Goal: Check status: Check status

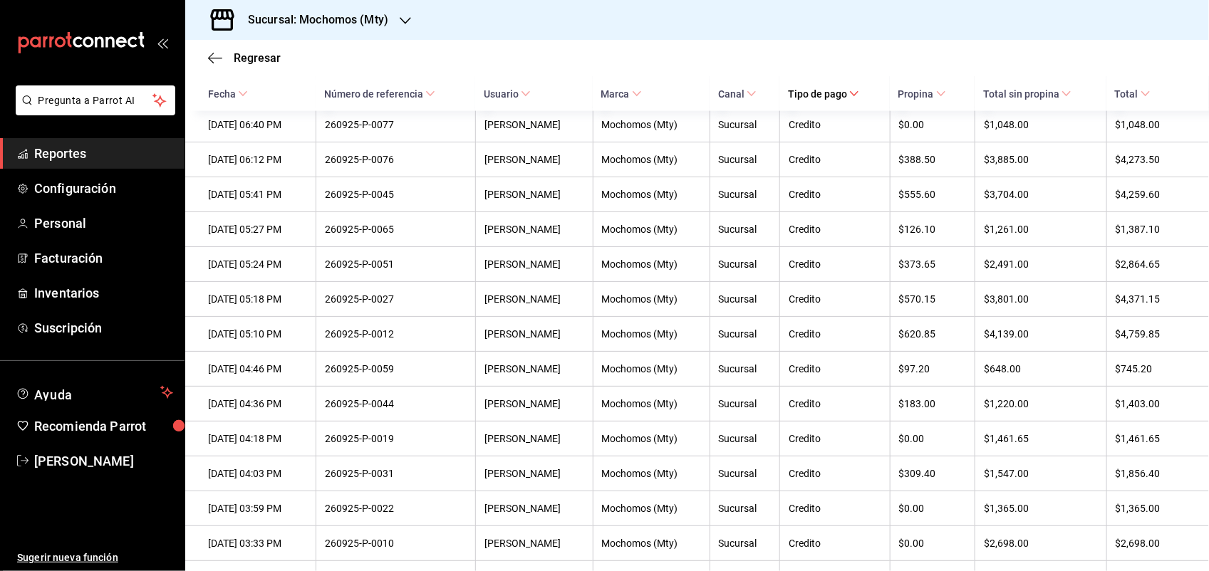
scroll to position [3355, 0]
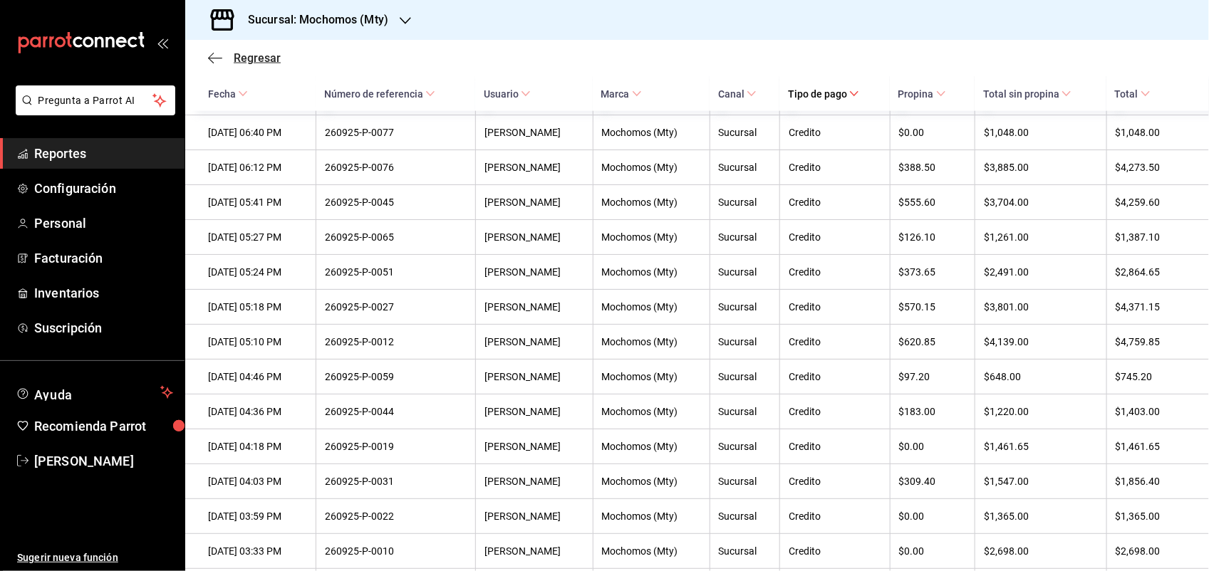
click at [222, 61] on icon "button" at bounding box center [215, 58] width 14 height 13
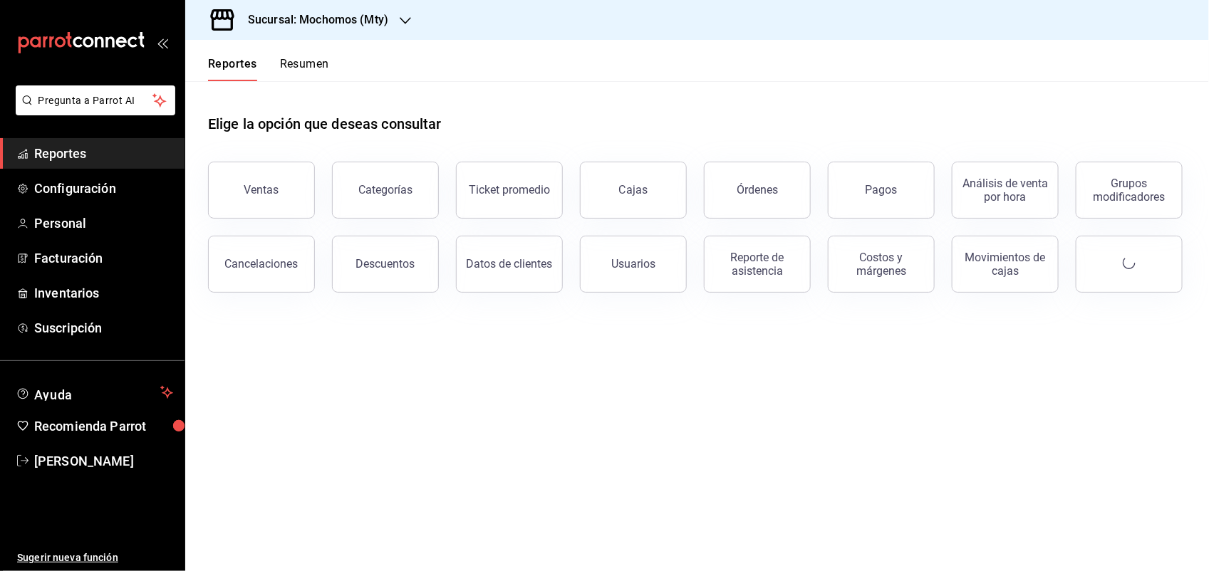
click at [83, 159] on span "Reportes" at bounding box center [103, 153] width 139 height 19
click at [856, 185] on button "Pagos" at bounding box center [881, 190] width 107 height 57
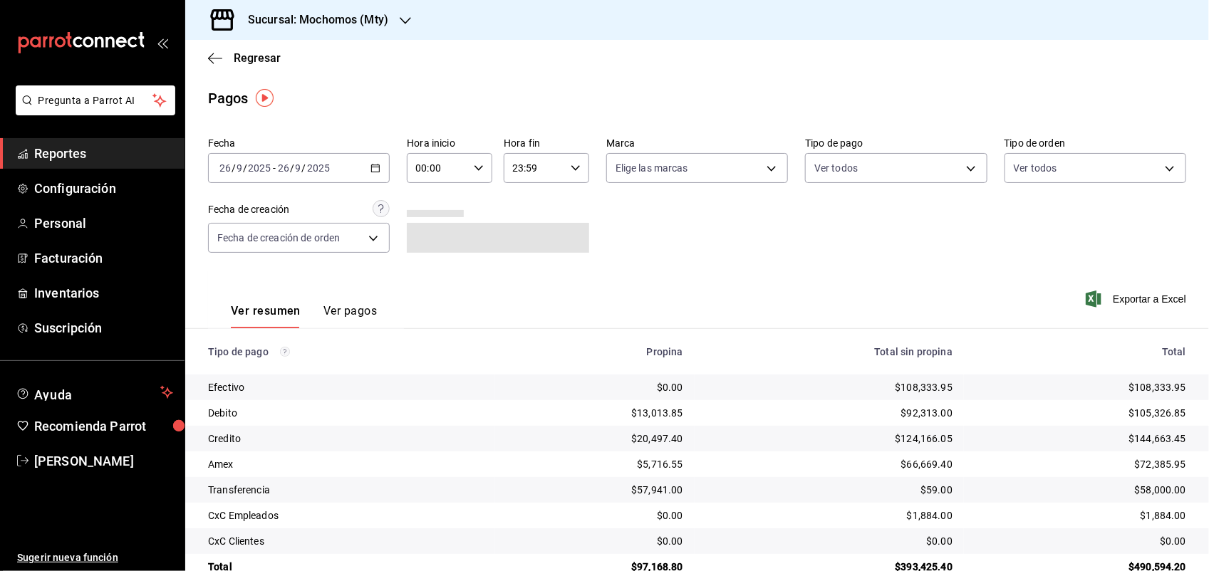
click at [432, 172] on input "00:00" at bounding box center [437, 168] width 61 height 28
click at [419, 282] on span "05" at bounding box center [425, 286] width 19 height 11
type input "05:00"
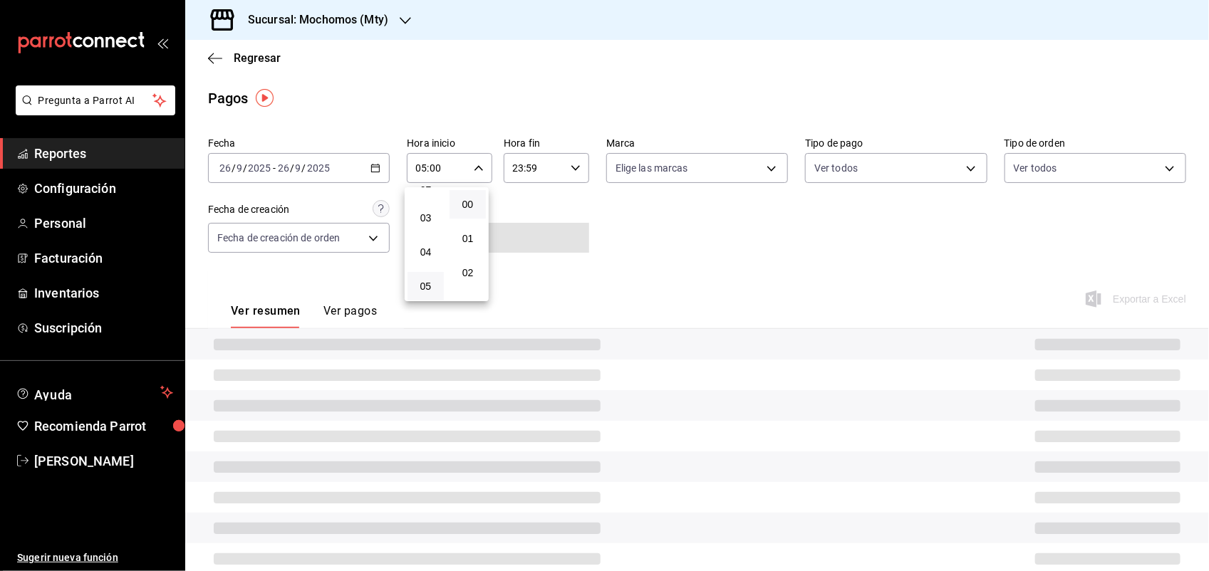
click at [571, 246] on div at bounding box center [604, 285] width 1209 height 571
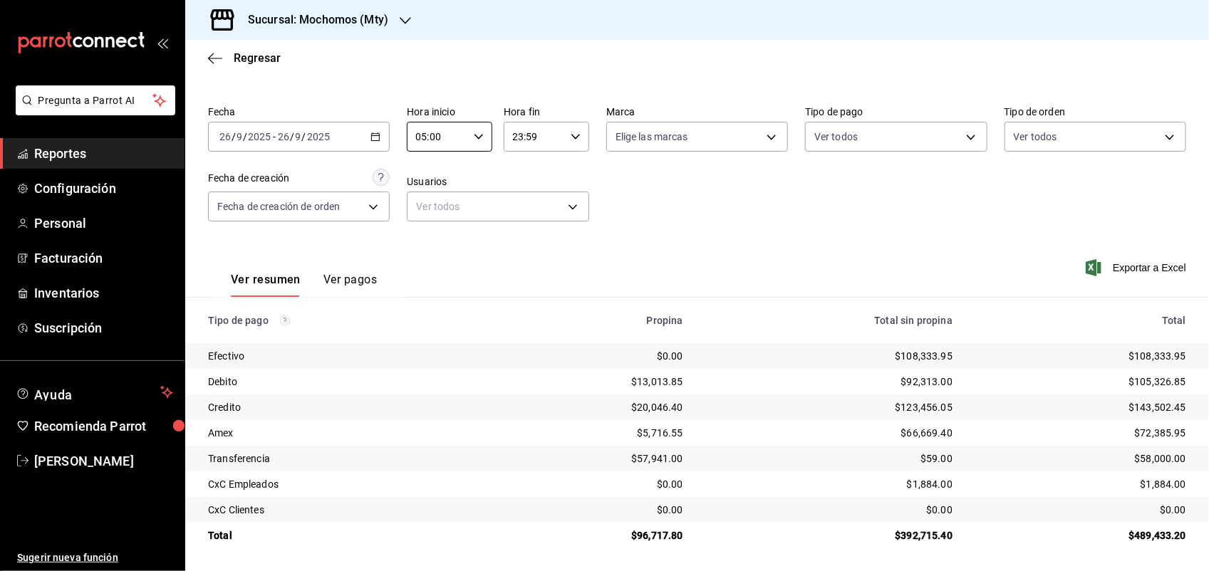
scroll to position [32, 0]
